Goal: Download file/media

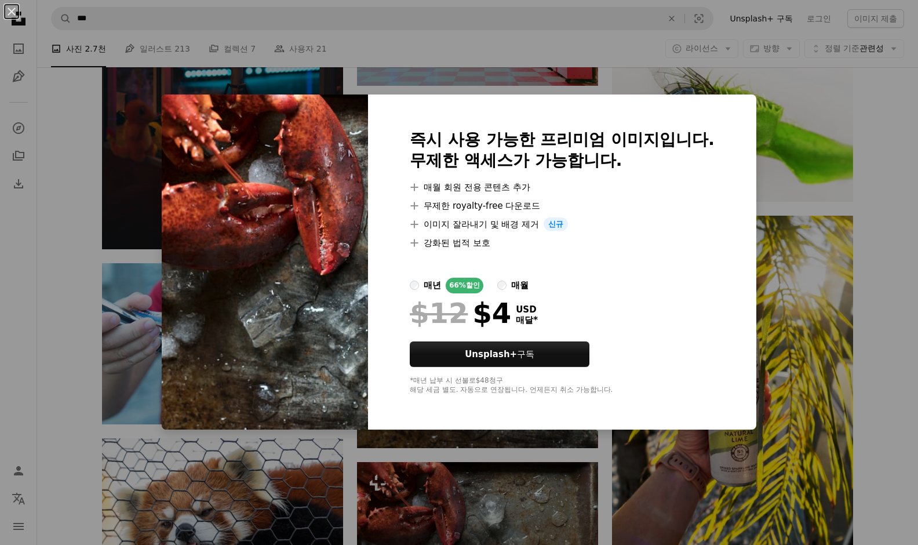
scroll to position [3420, 0]
click at [443, 278] on label "매년 66% 할인" at bounding box center [447, 286] width 74 height 16
click at [755, 103] on div "An X shape 즉시 사용 가능한 프리미엄 이미지입니다. 무제한 액세스가 가능합니다. A plus sign 매월 회원 전용 콘텐츠 추가 A…" at bounding box center [459, 272] width 918 height 545
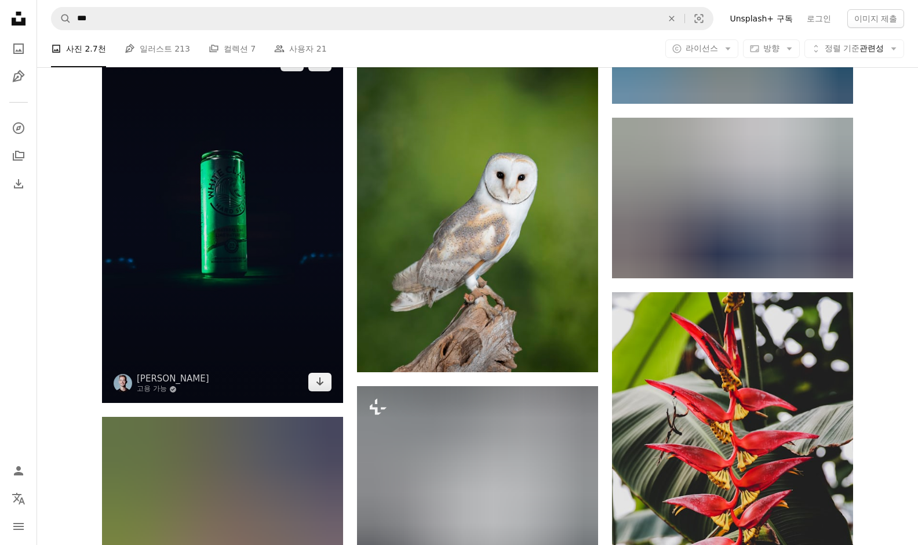
scroll to position [13433, 0]
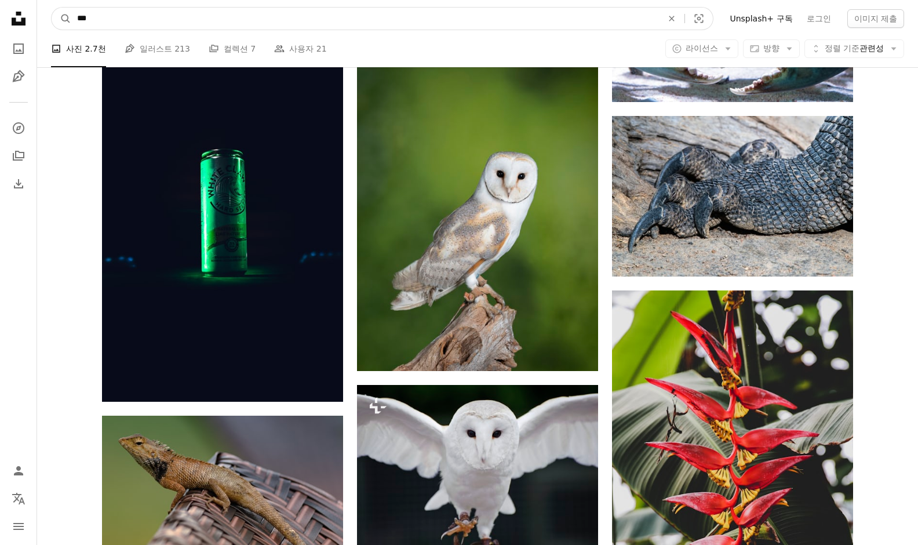
click at [292, 20] on input "***" at bounding box center [365, 19] width 588 height 22
type input "*"
click at [61, 19] on button "A magnifying glass" at bounding box center [62, 19] width 20 height 22
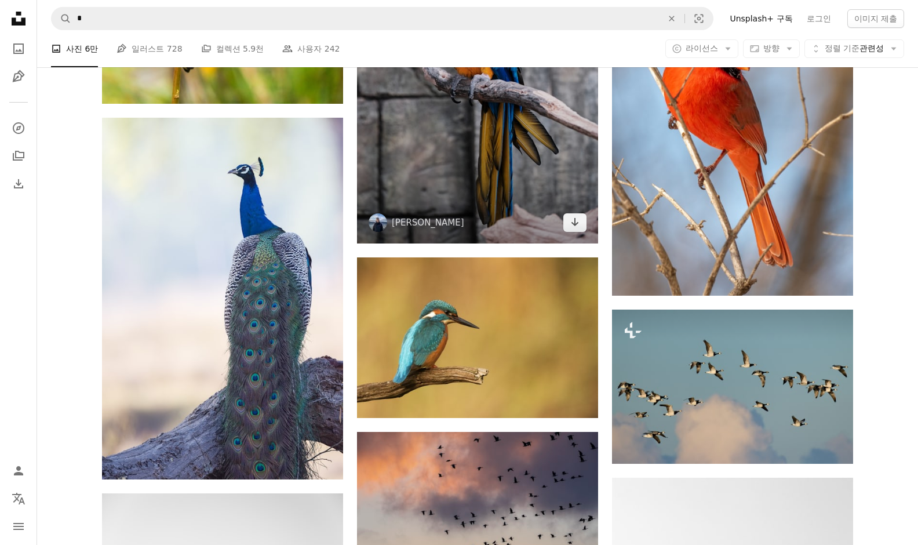
scroll to position [6002, 0]
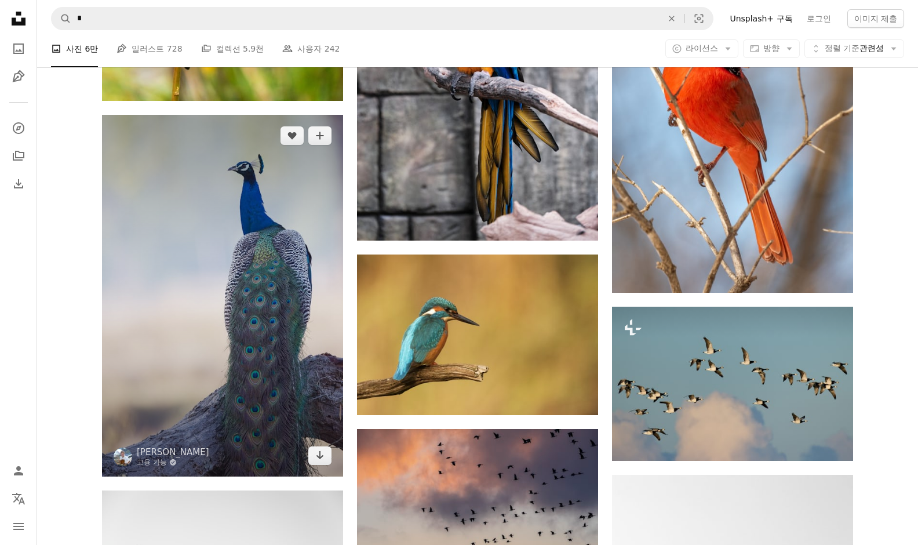
click at [254, 355] on img at bounding box center [222, 296] width 241 height 362
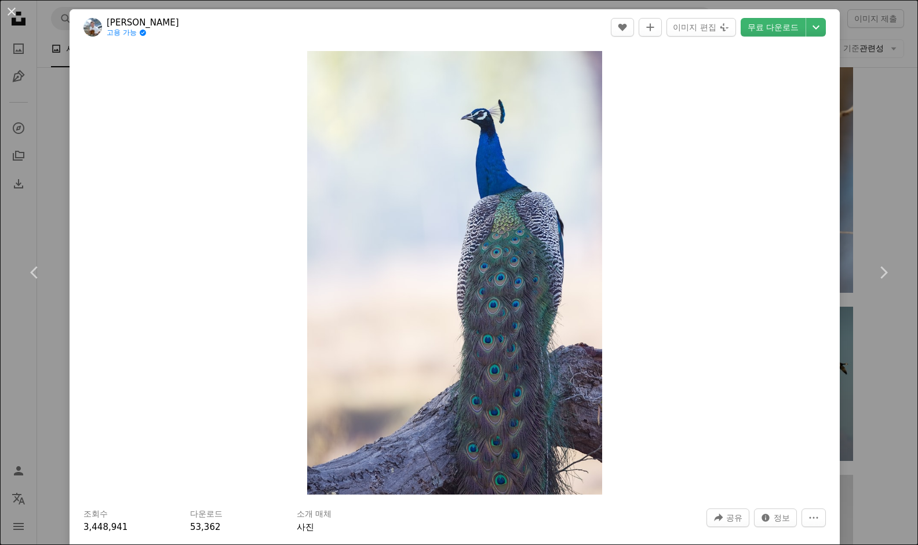
click at [51, 157] on div "An X shape Chevron left Chevron right Hans Veth 고용 가능 A checkmark inside of a c…" at bounding box center [459, 272] width 918 height 545
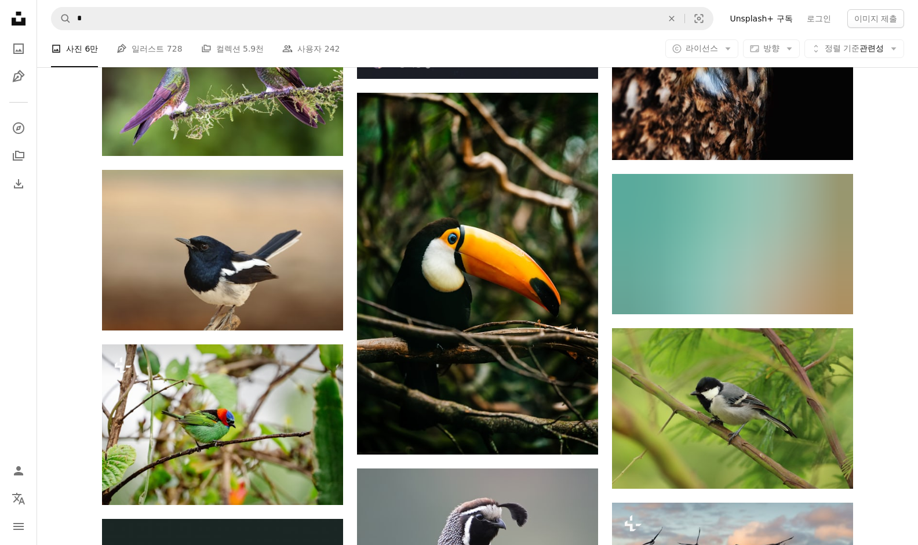
scroll to position [7046, 0]
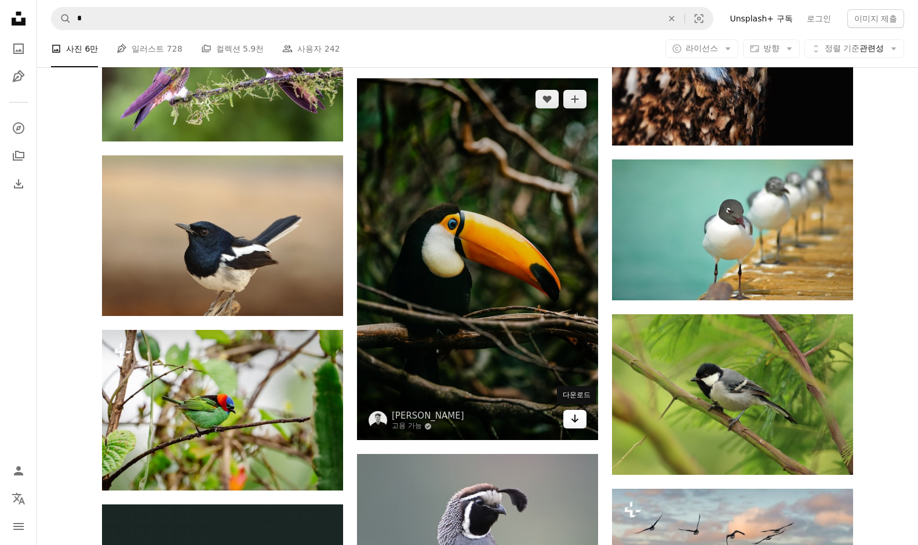
click at [570, 419] on icon "Arrow pointing down" at bounding box center [574, 419] width 9 height 14
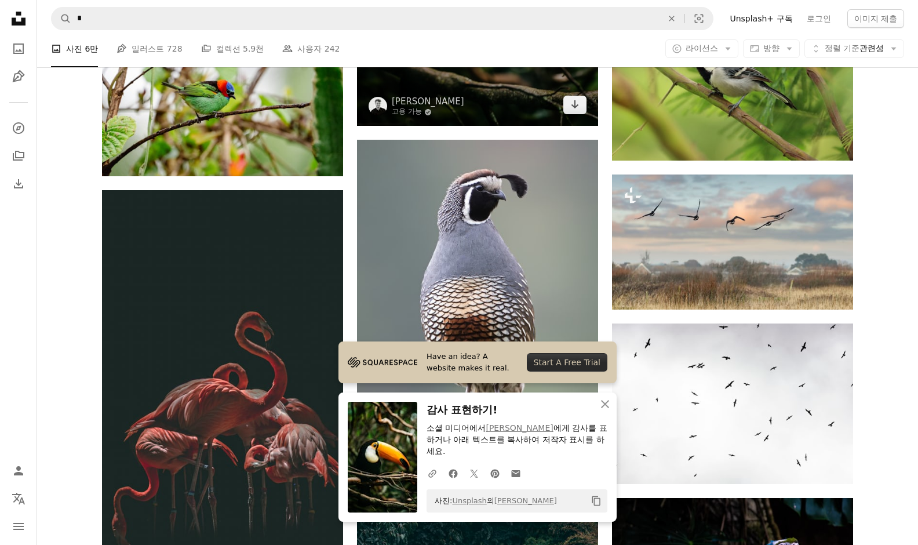
scroll to position [7367, 0]
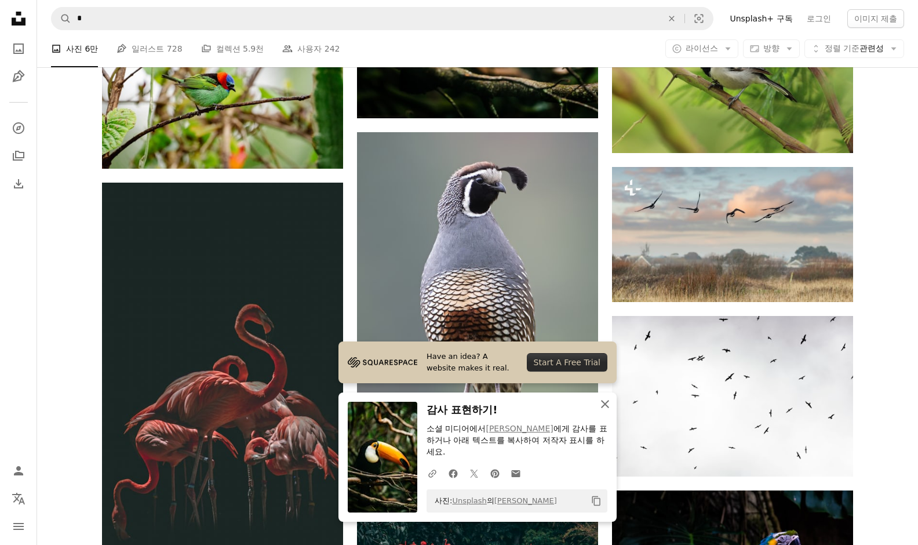
click at [606, 408] on icon "button" at bounding box center [605, 404] width 8 height 8
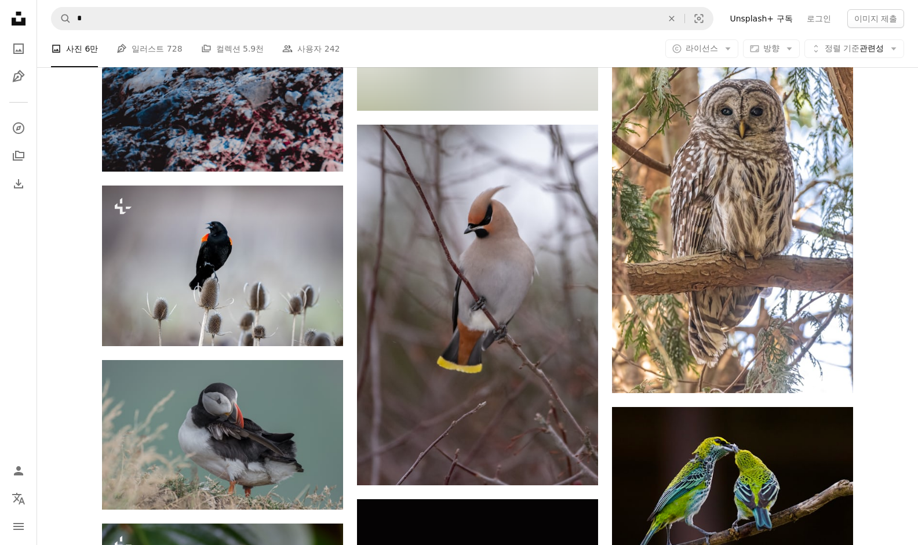
scroll to position [10864, 0]
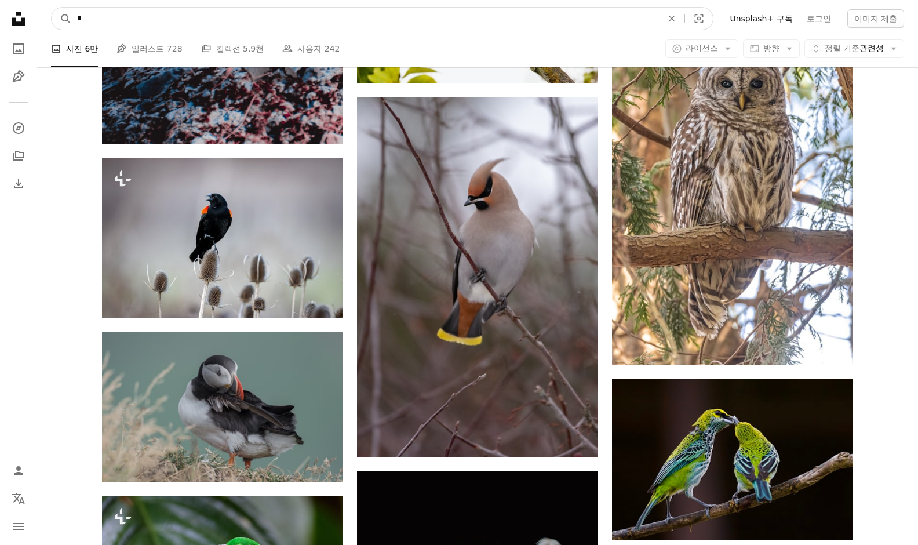
click at [501, 10] on input "*" at bounding box center [365, 19] width 588 height 22
type input "*"
click at [61, 19] on button "A magnifying glass" at bounding box center [62, 19] width 20 height 22
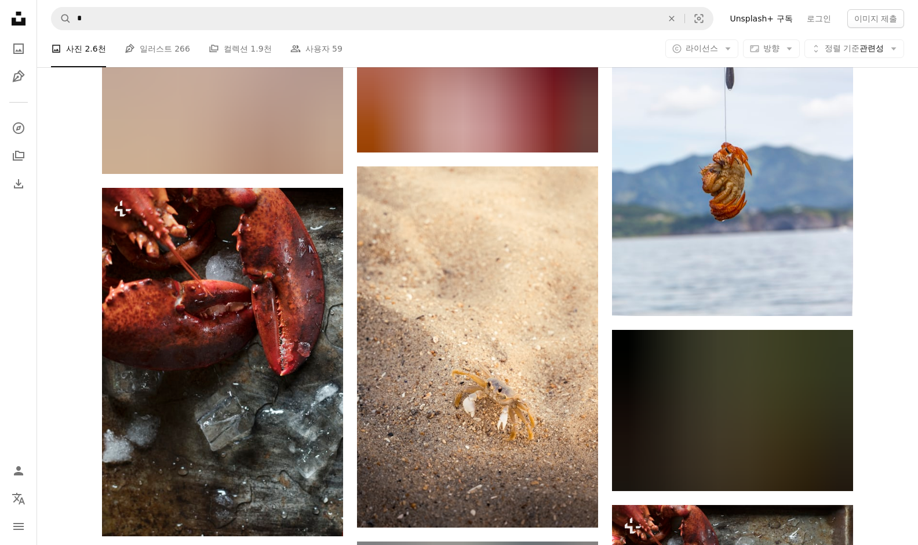
scroll to position [15853, 0]
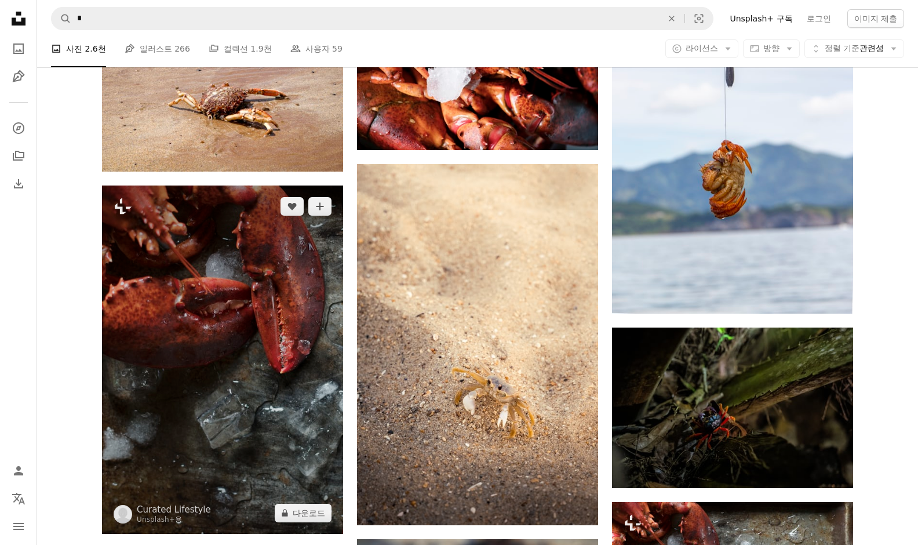
click at [287, 295] on img at bounding box center [222, 360] width 241 height 348
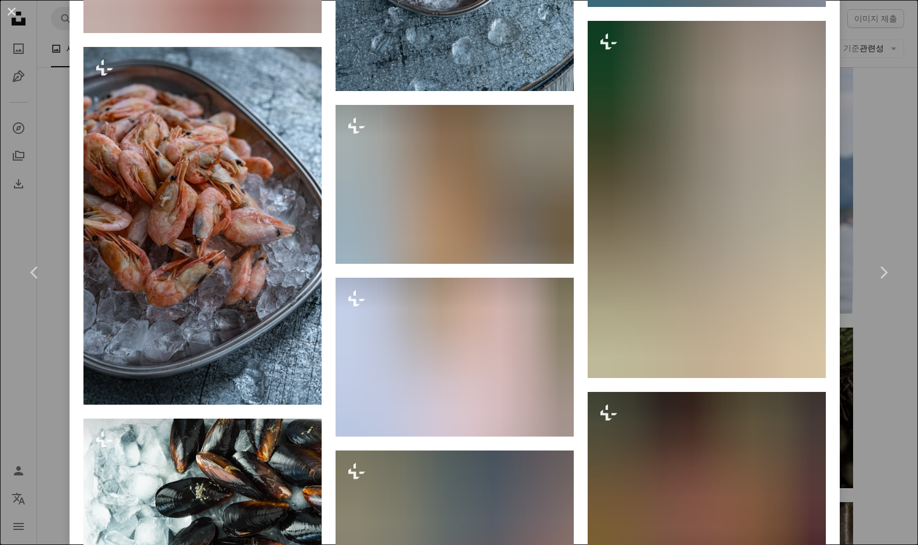
scroll to position [1796, 0]
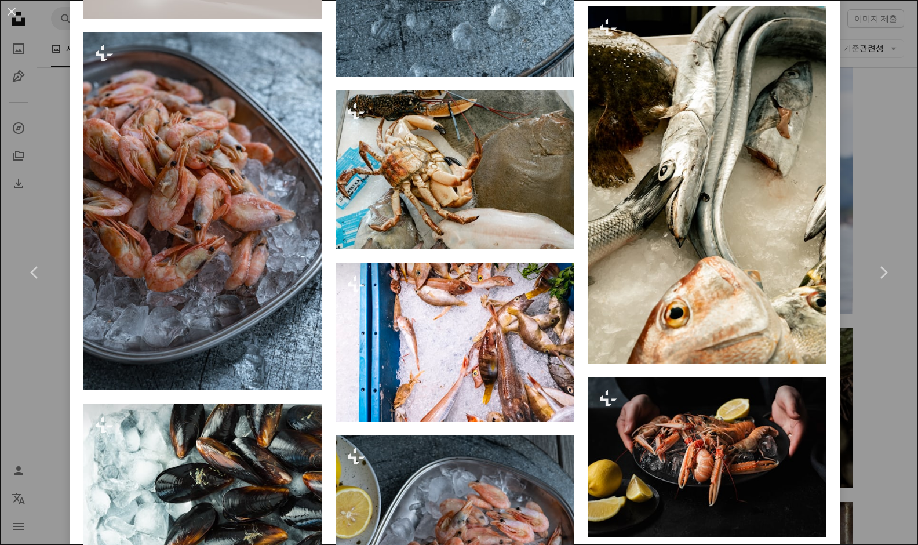
click at [31, 53] on div "An X shape Chevron left Chevron right Curated Lifestyle Unsplash+ 용 A heart A p…" at bounding box center [459, 272] width 918 height 545
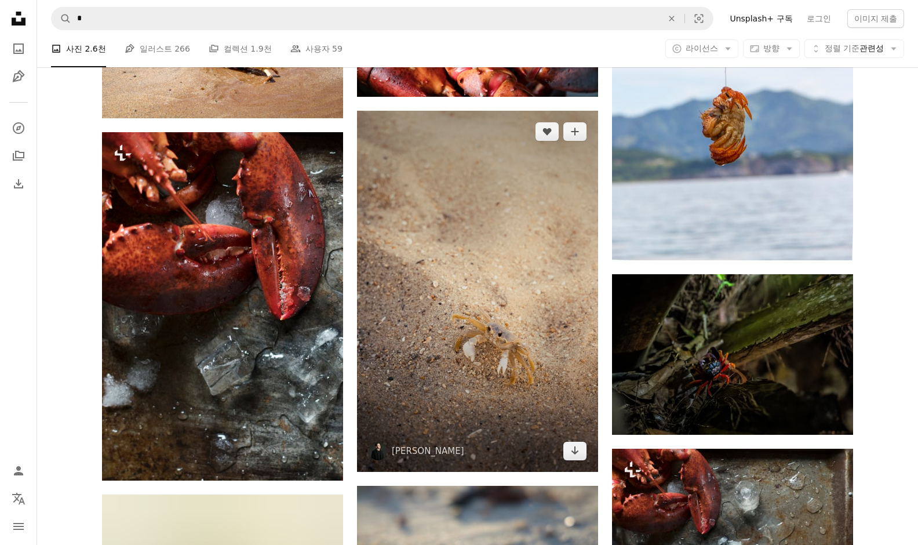
scroll to position [15905, 0]
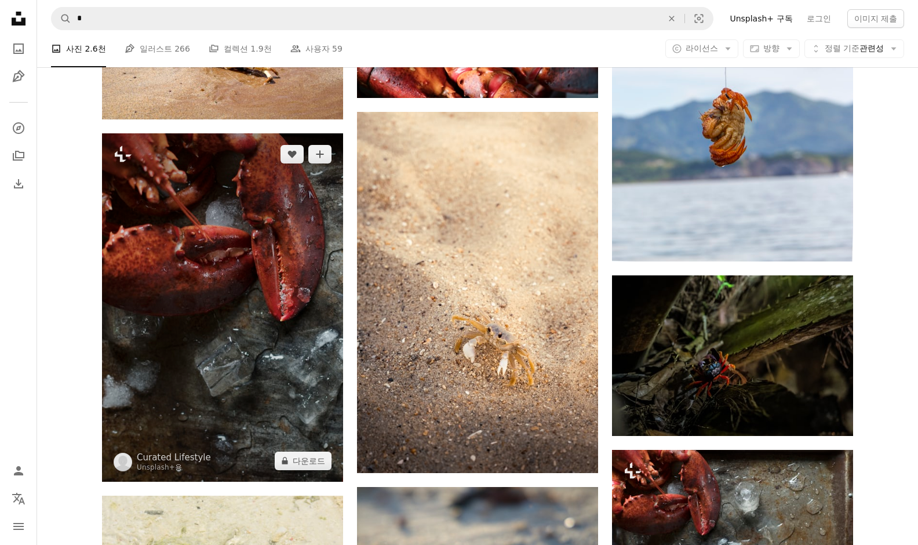
click at [252, 393] on img at bounding box center [222, 307] width 241 height 348
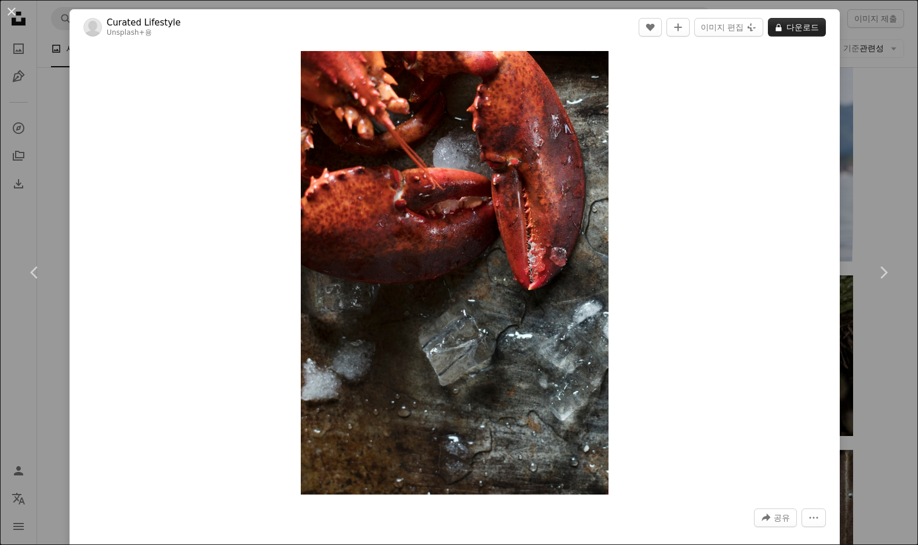
click at [783, 26] on icon "A lock" at bounding box center [779, 27] width 9 height 9
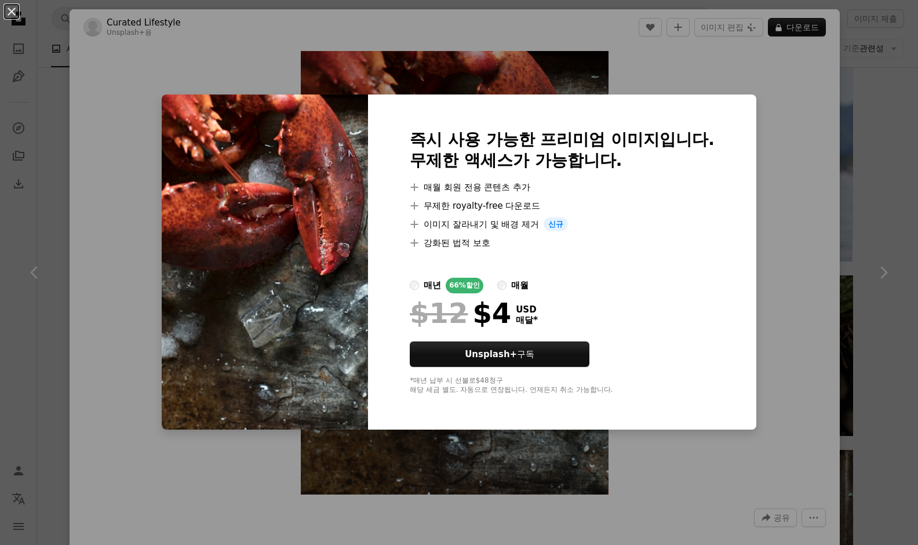
click at [766, 158] on div "An X shape 즉시 사용 가능한 프리미엄 이미지입니다. 무제한 액세스가 가능합니다. A plus sign 매월 회원 전용 콘텐츠 추가 A…" at bounding box center [459, 272] width 918 height 545
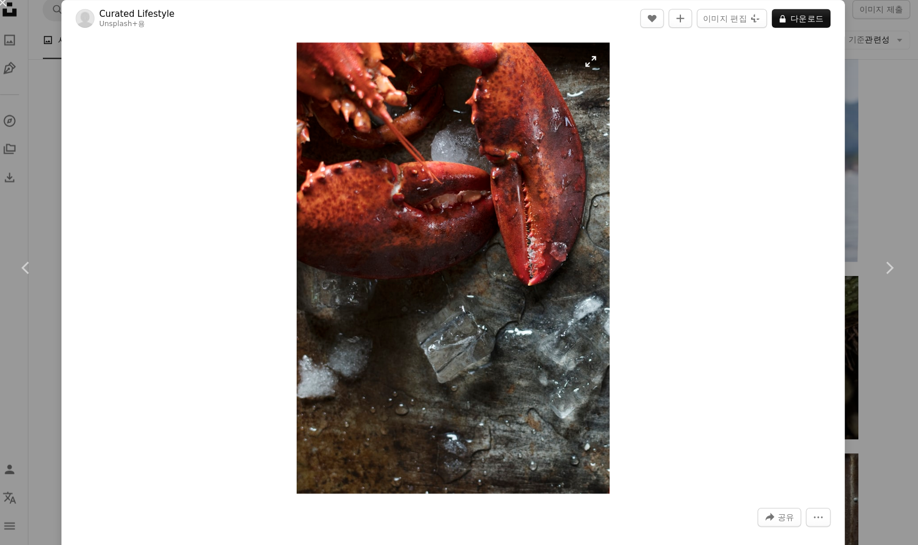
scroll to position [15905, 0]
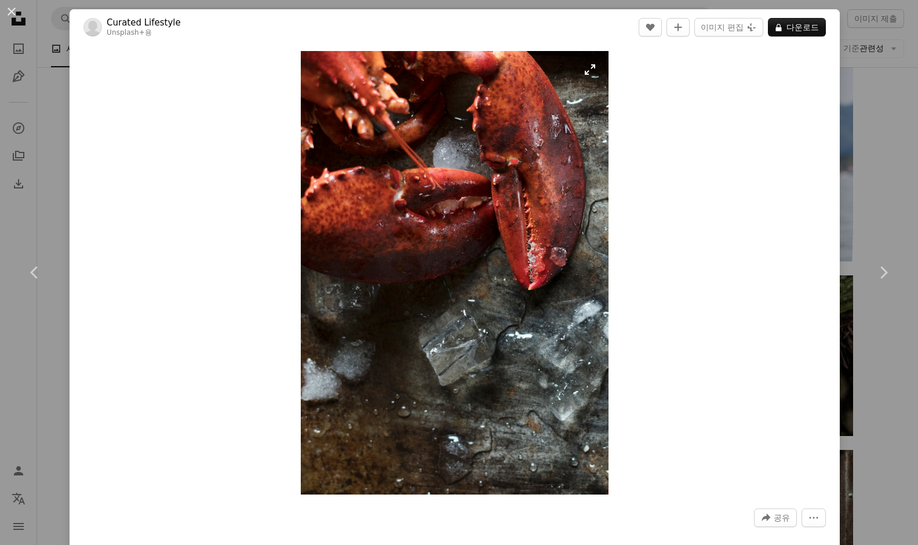
click at [594, 71] on img "이 이미지 확대" at bounding box center [454, 273] width 307 height 444
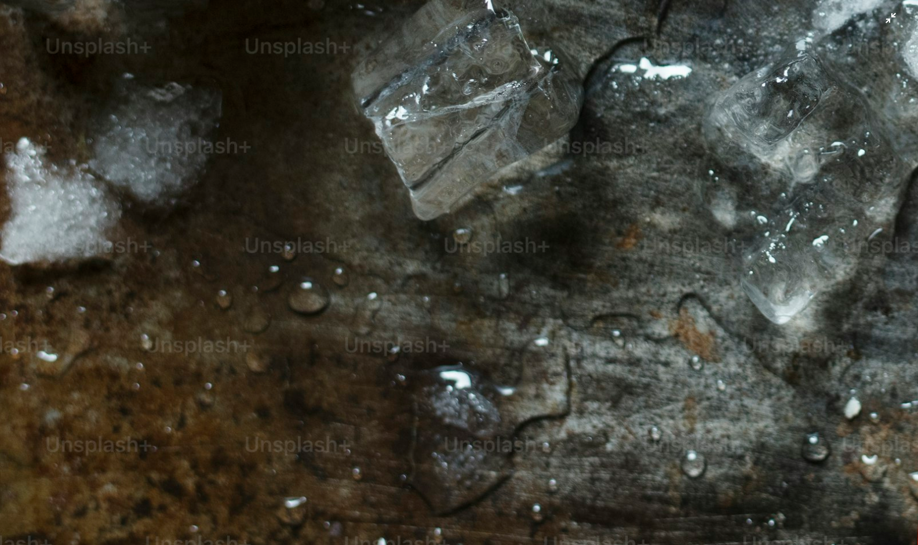
scroll to position [781, 0]
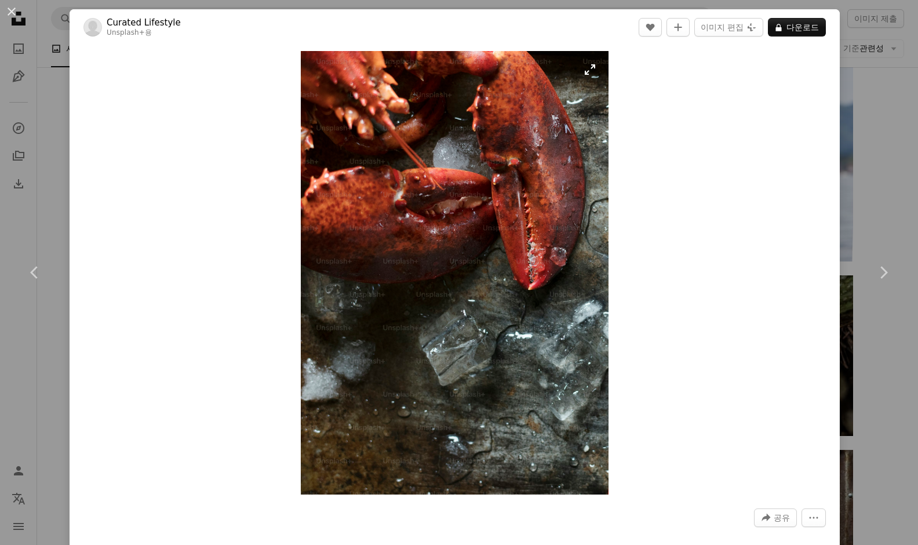
click at [598, 69] on img "이 이미지 확대" at bounding box center [454, 273] width 307 height 444
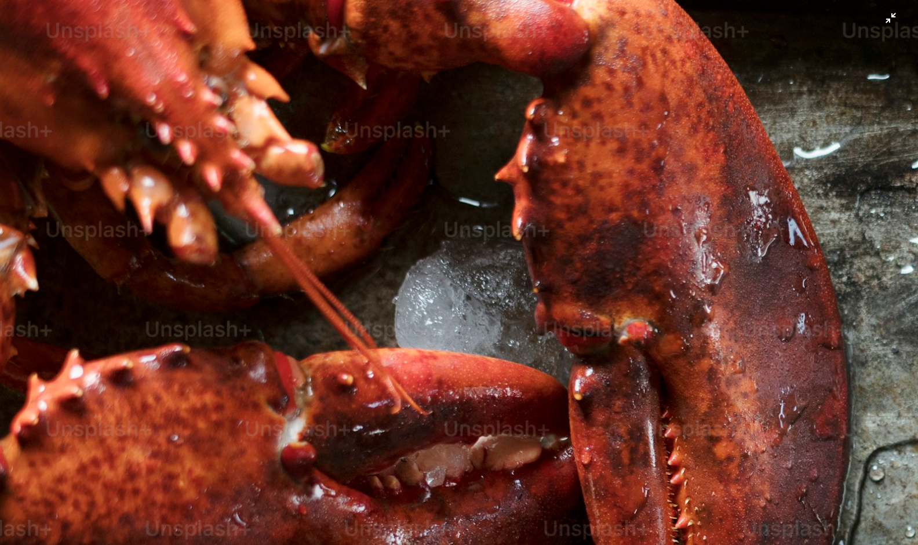
scroll to position [391, 0]
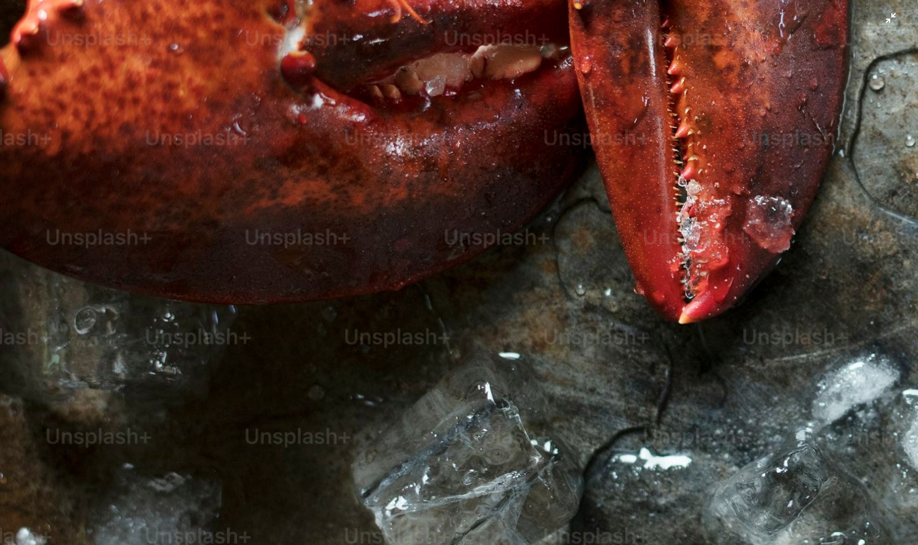
click at [504, 161] on img "이 이미지 축소" at bounding box center [458, 272] width 919 height 1327
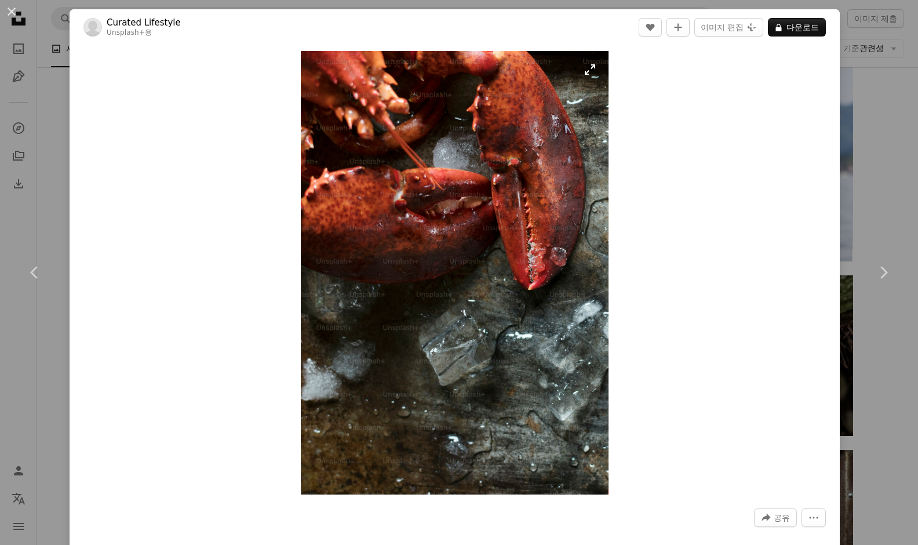
click at [592, 76] on img "이 이미지 확대" at bounding box center [454, 273] width 307 height 444
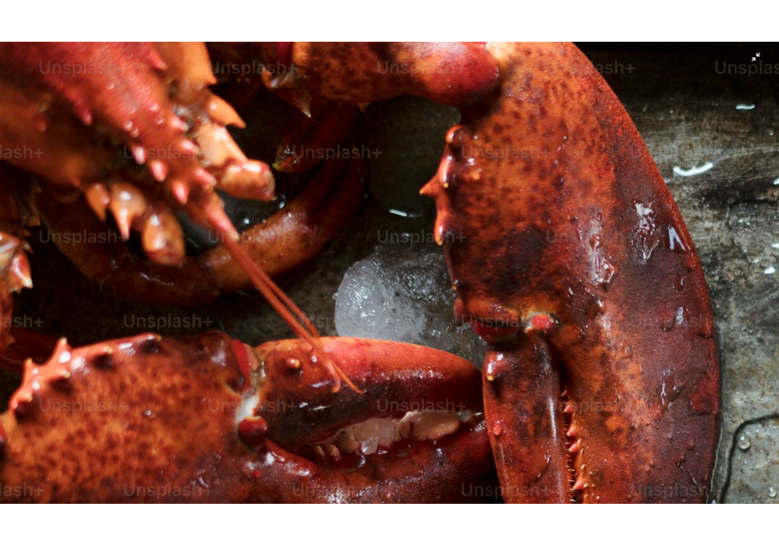
scroll to position [10881, 0]
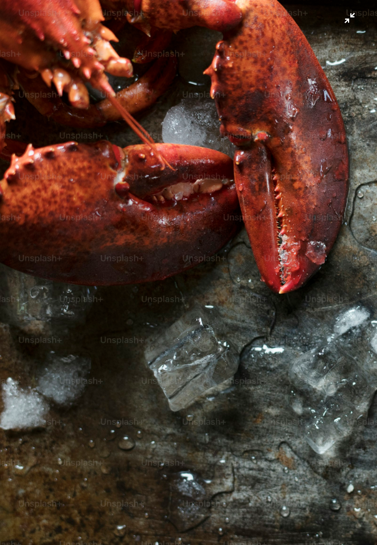
click at [350, 18] on img "이 이미지 축소" at bounding box center [188, 273] width 378 height 546
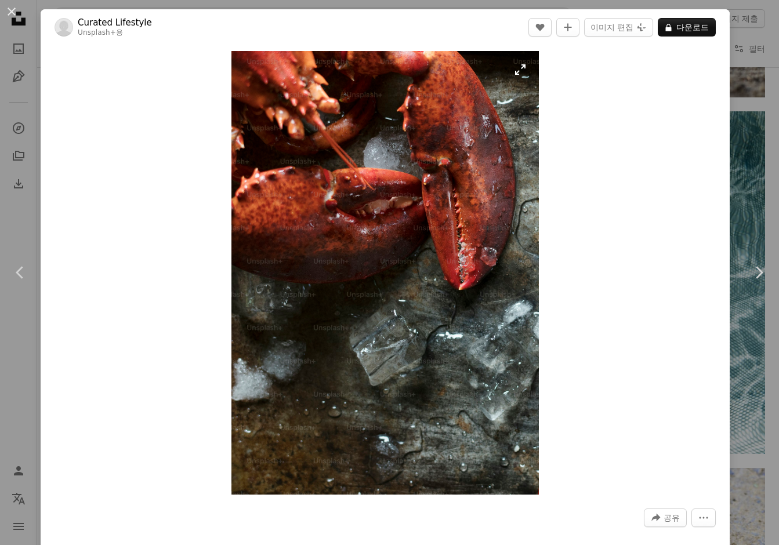
click at [526, 72] on img "이 이미지 확대" at bounding box center [384, 273] width 307 height 444
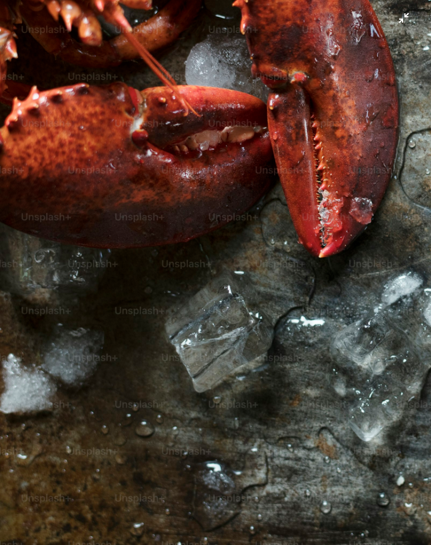
scroll to position [0, 0]
